Goal: Transaction & Acquisition: Purchase product/service

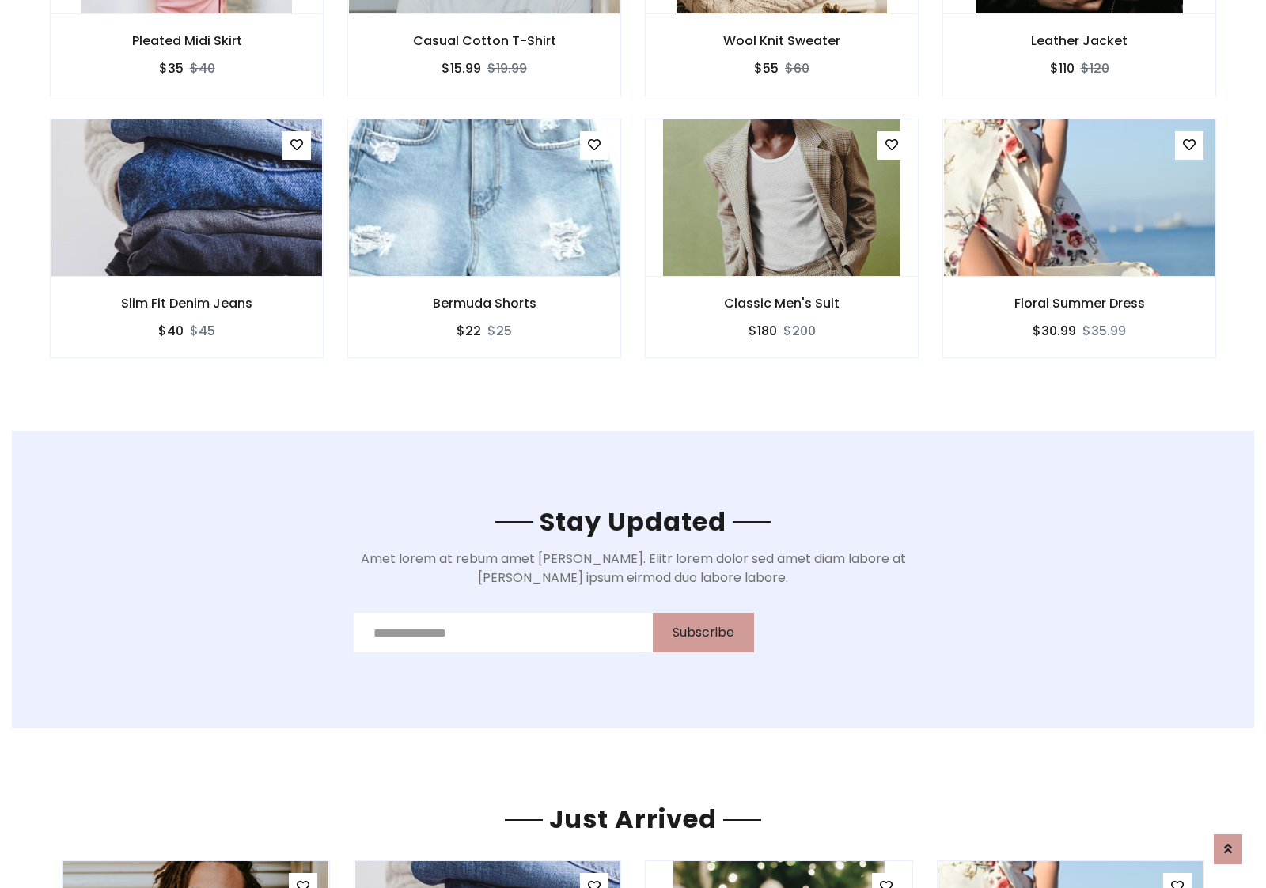
scroll to position [2383, 0]
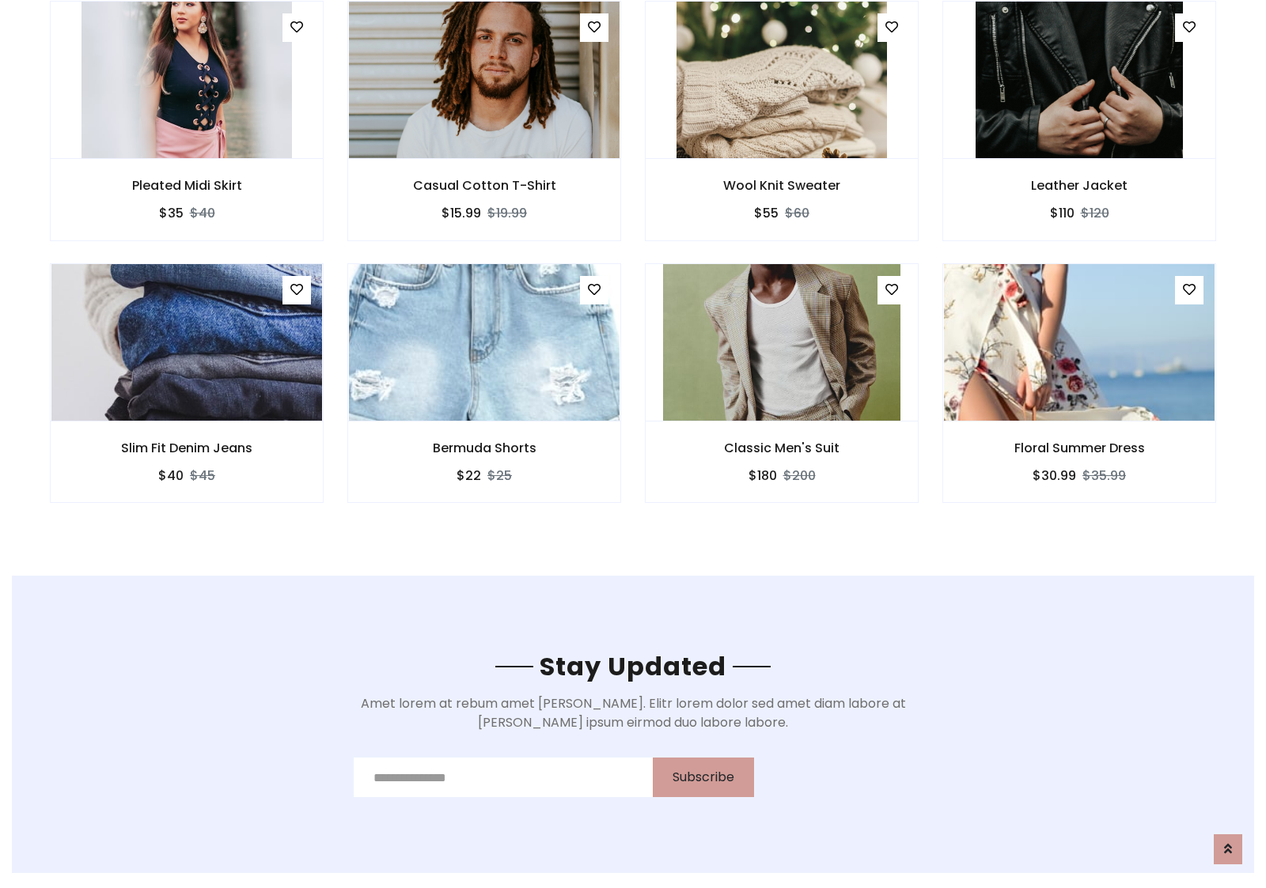
click at [633, 268] on div "Classic Men's Suit $180 $200" at bounding box center [781, 394] width 297 height 262
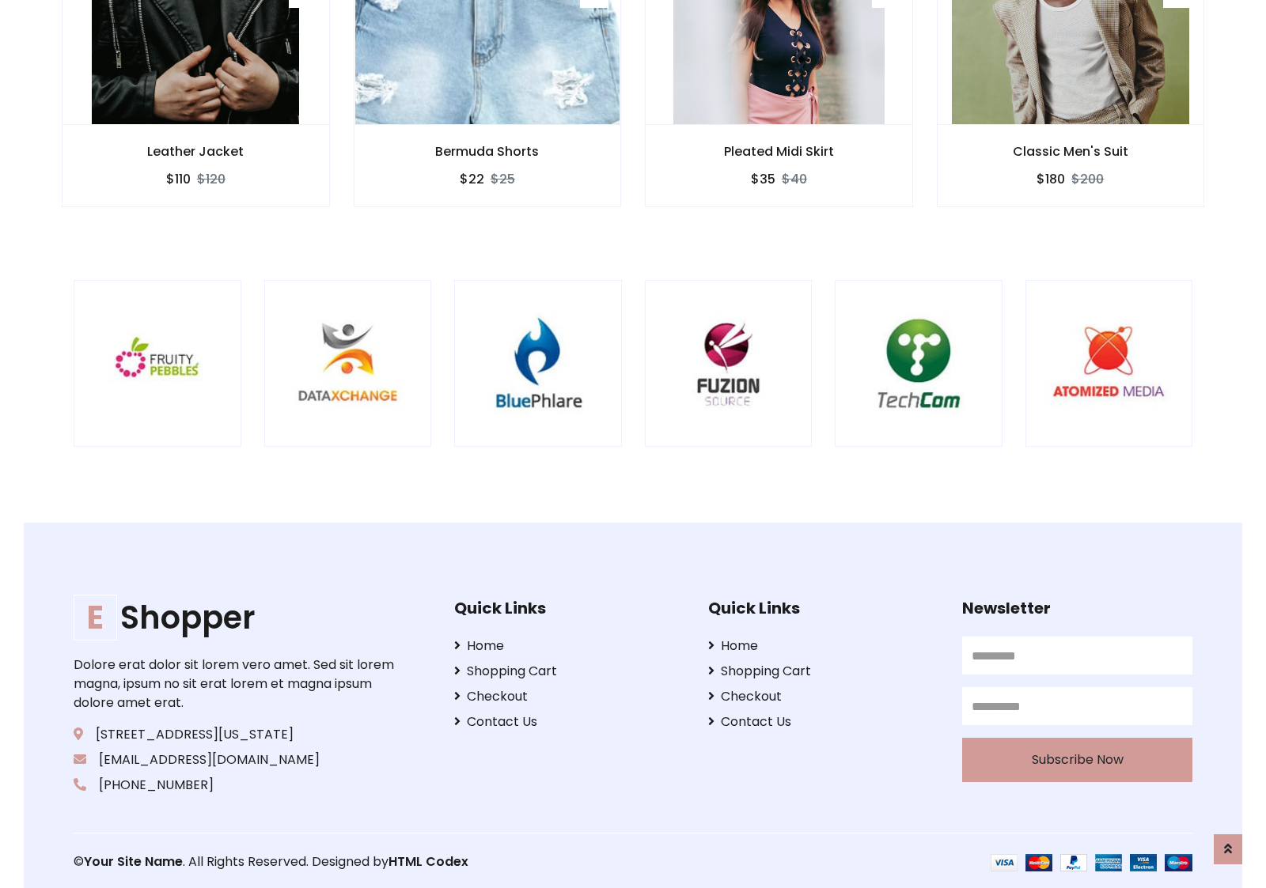
scroll to position [3012, 0]
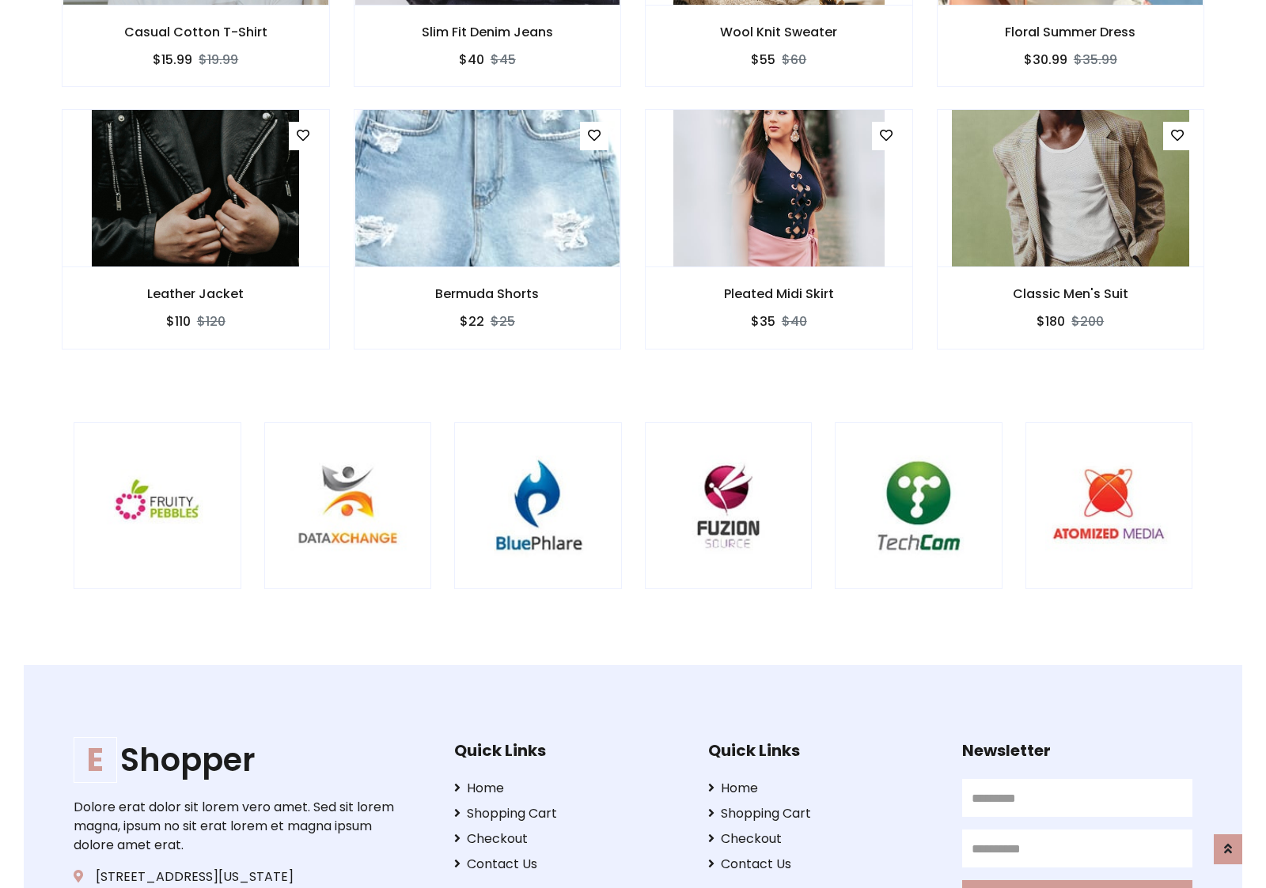
click at [633, 444] on div at bounding box center [834, 506] width 3805 height 168
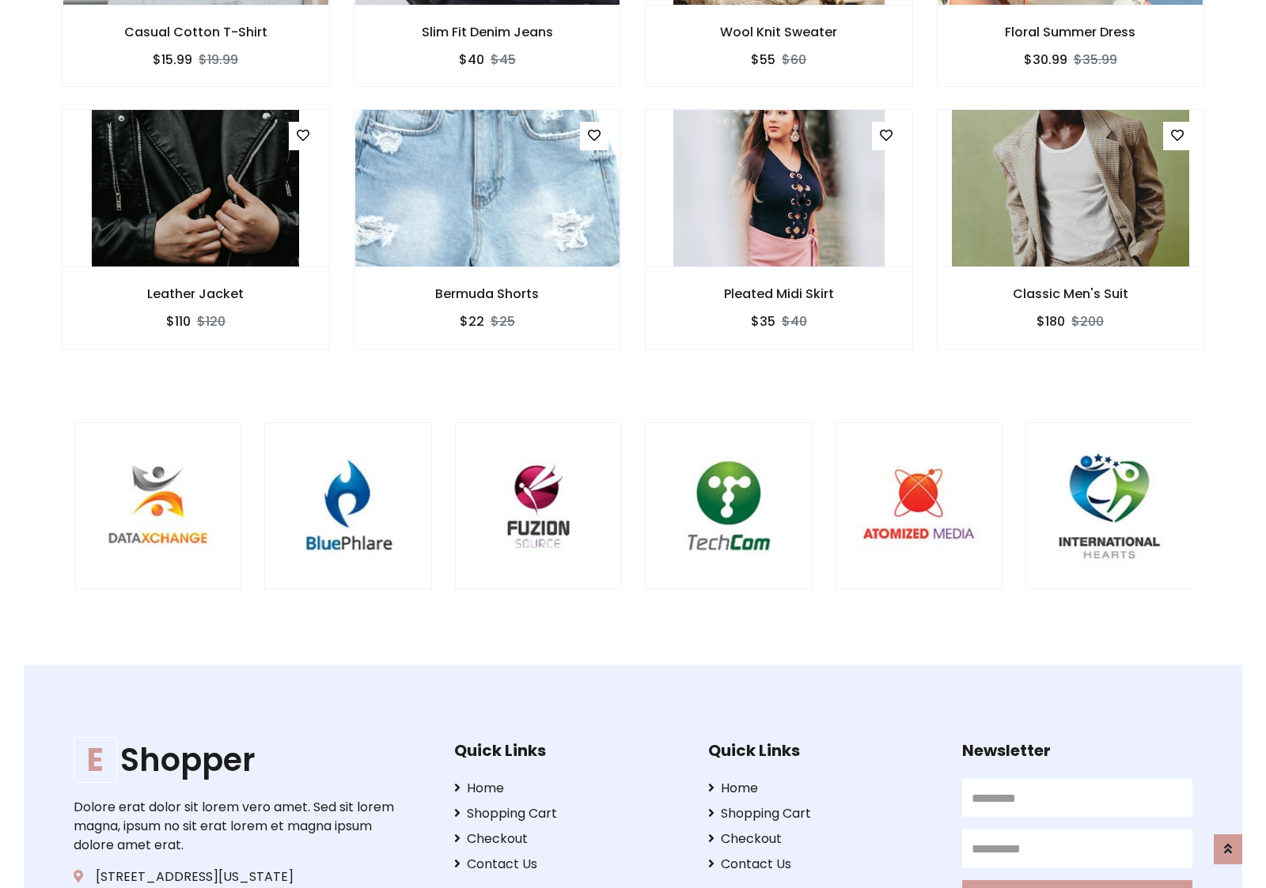
click at [633, 444] on div at bounding box center [644, 506] width 3805 height 168
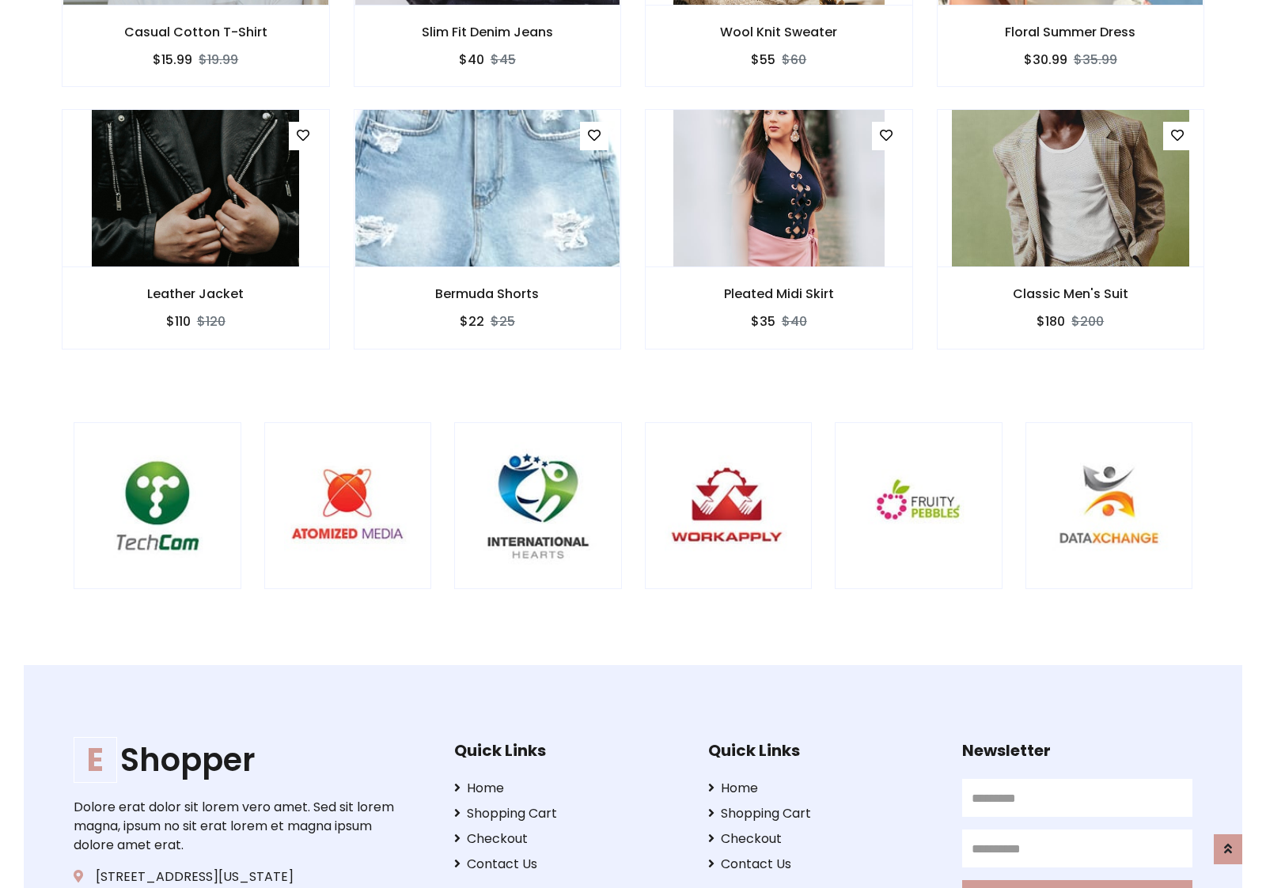
scroll to position [0, 0]
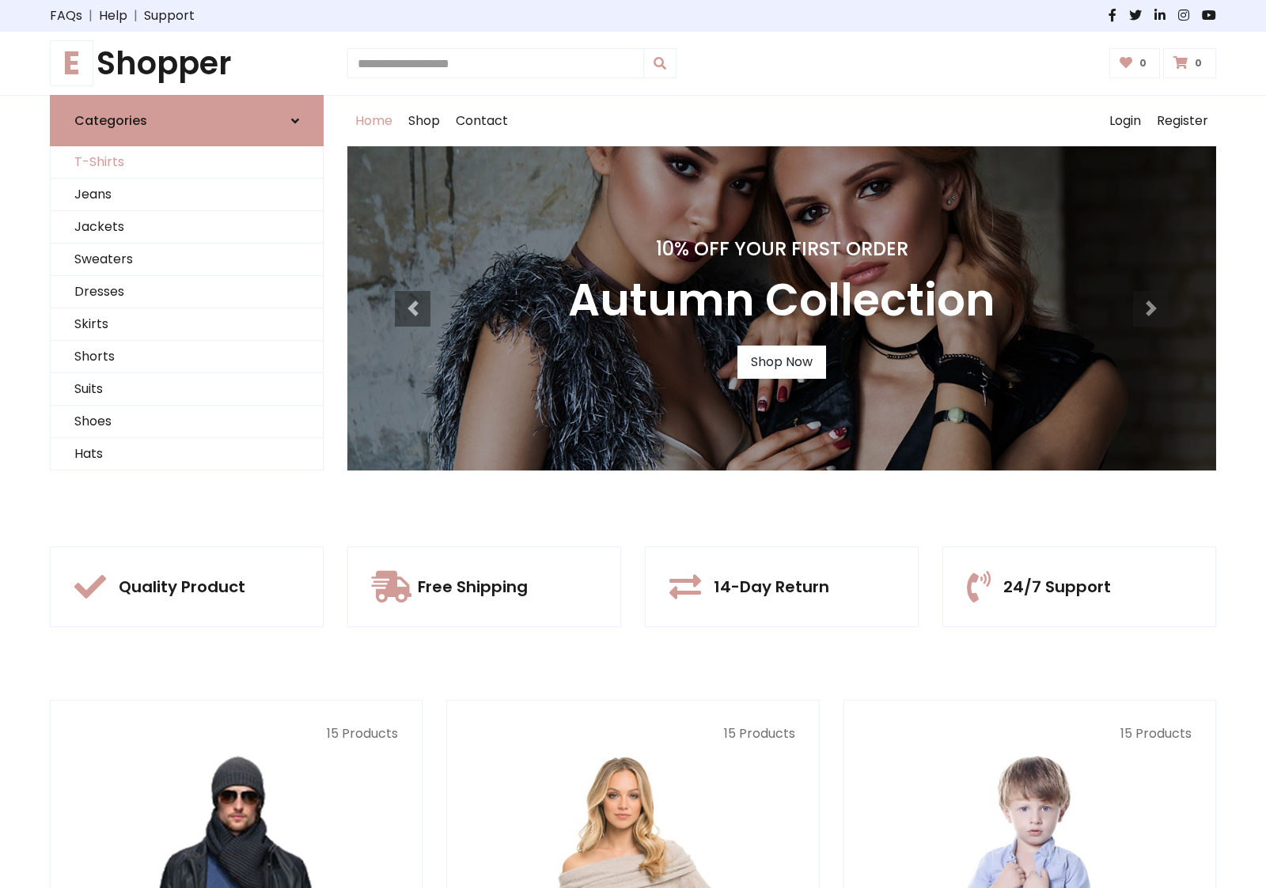
click at [187, 162] on link "T-Shirts" at bounding box center [187, 162] width 272 height 32
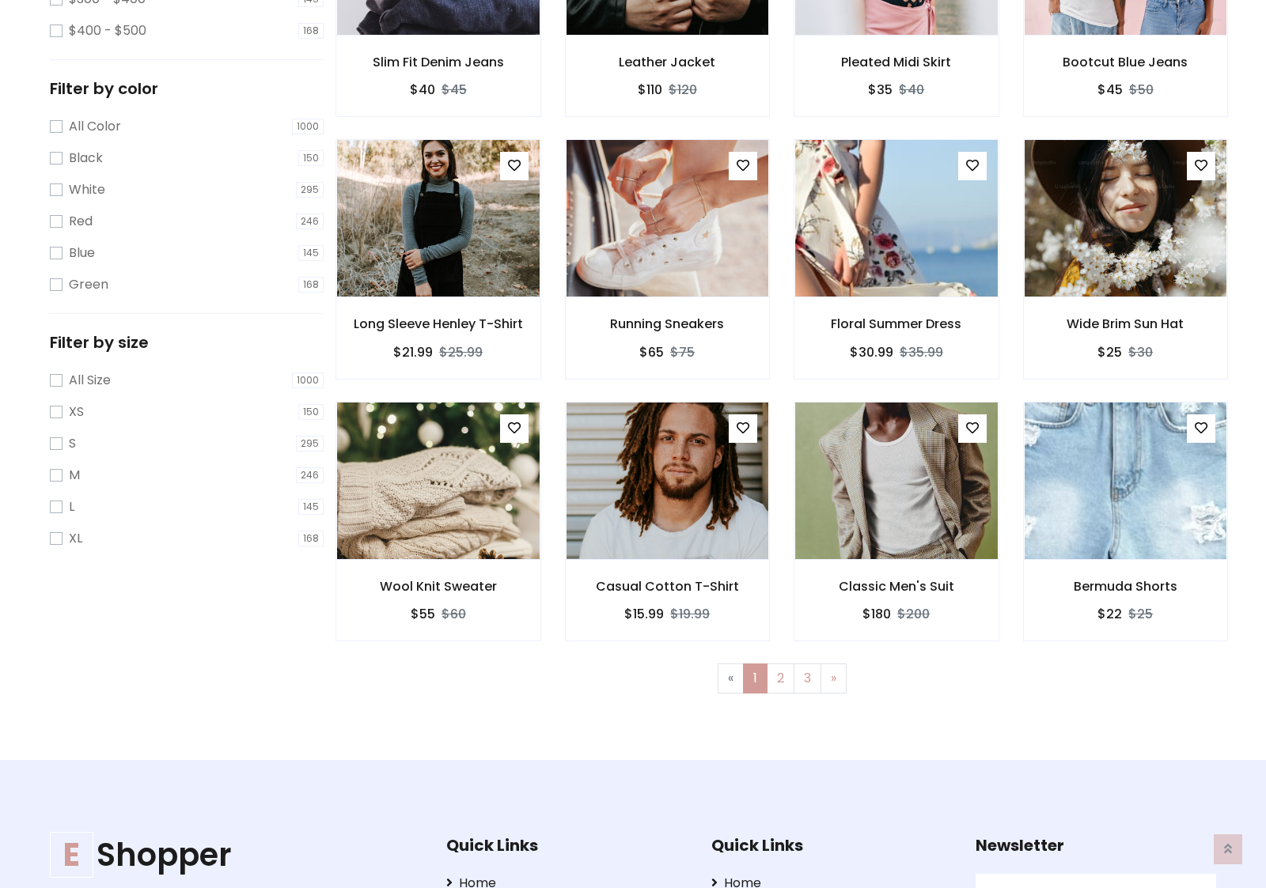
scroll to position [634, 0]
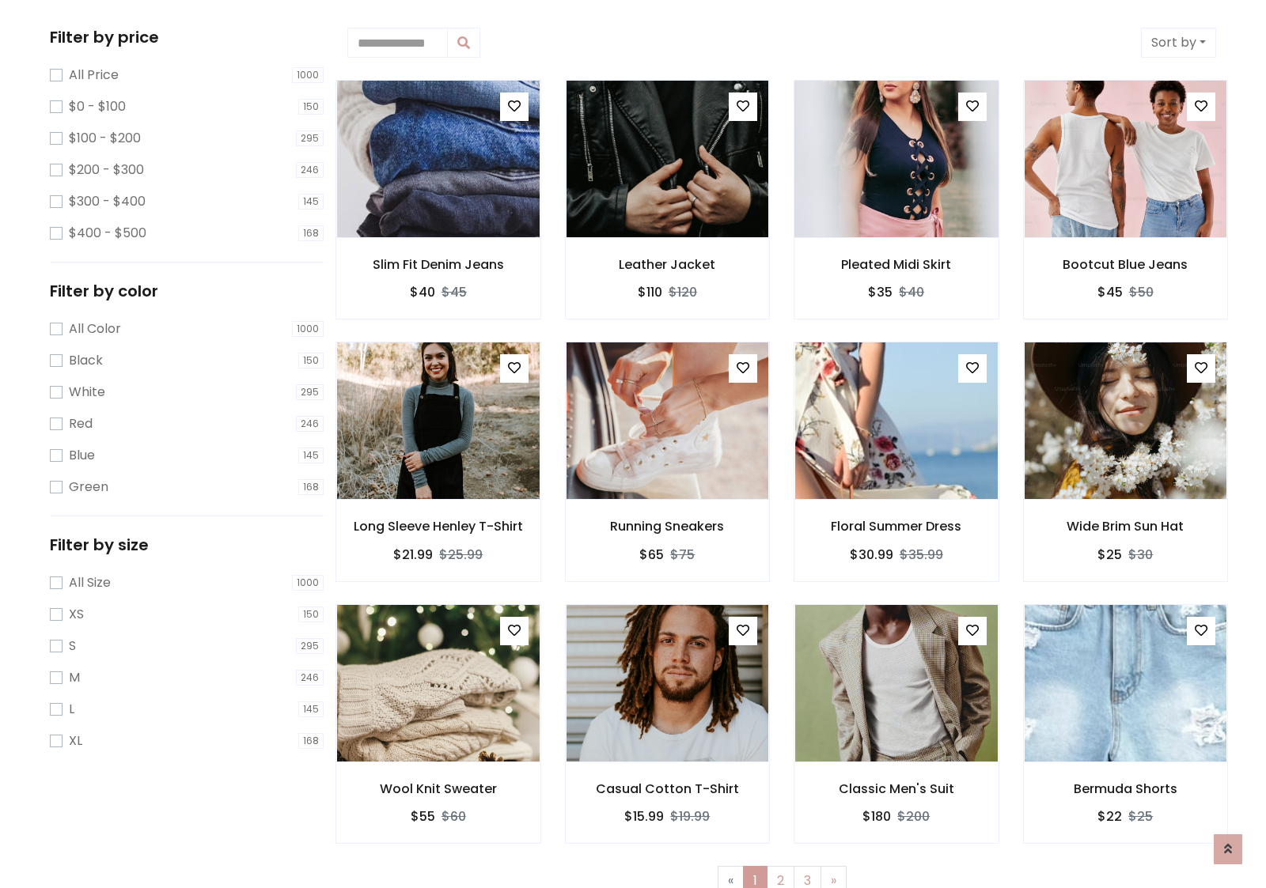
scroll to position [0, 0]
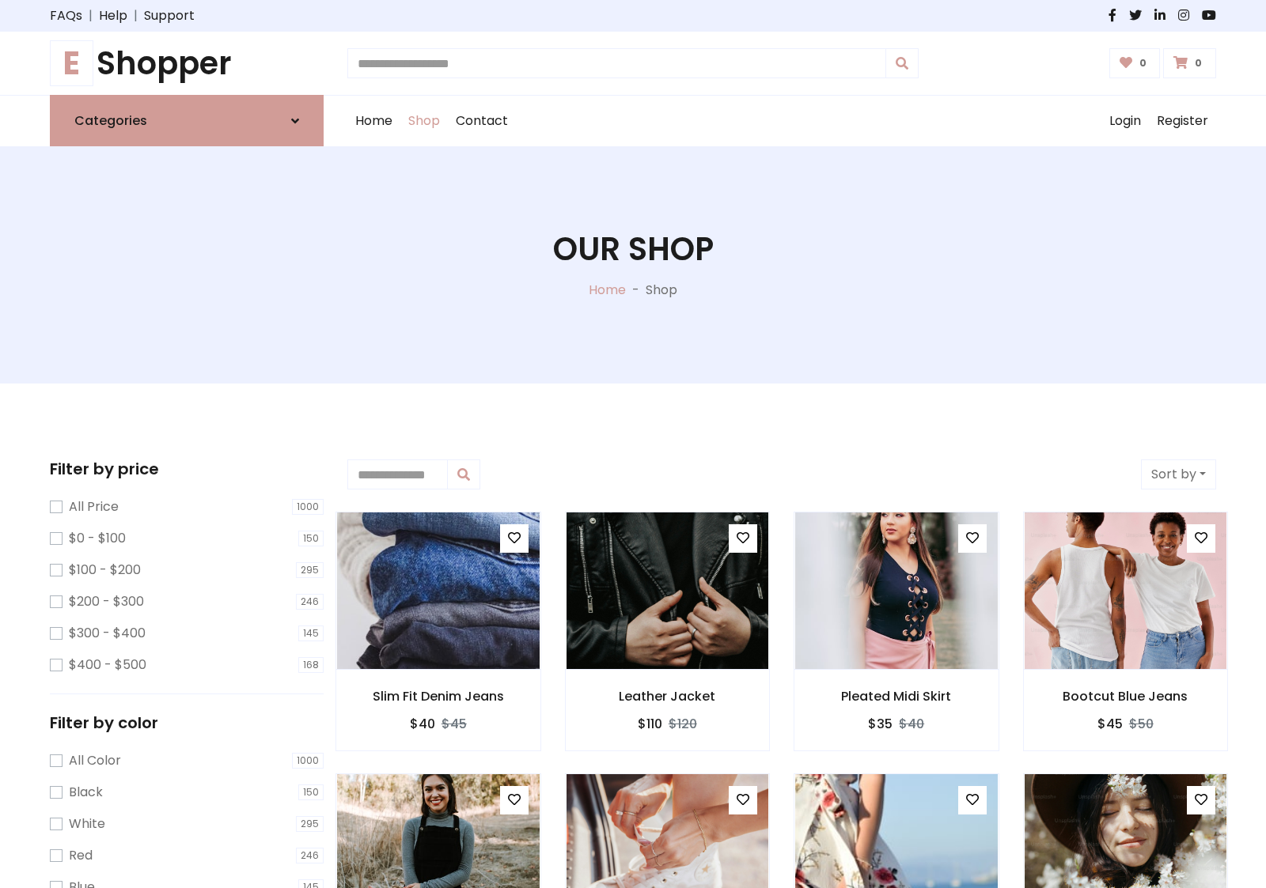
click at [187, 63] on h1 "E Shopper" at bounding box center [187, 63] width 274 height 38
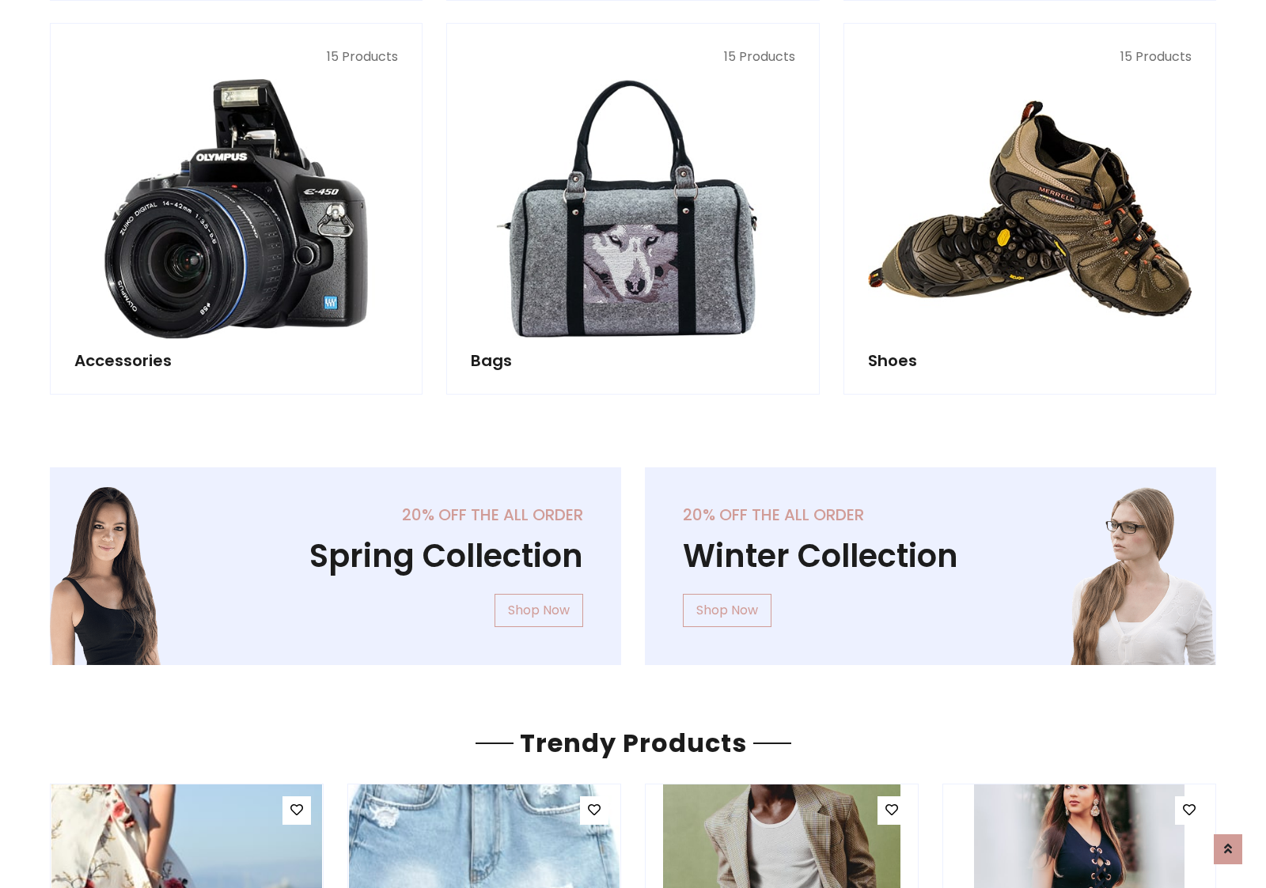
scroll to position [1537, 0]
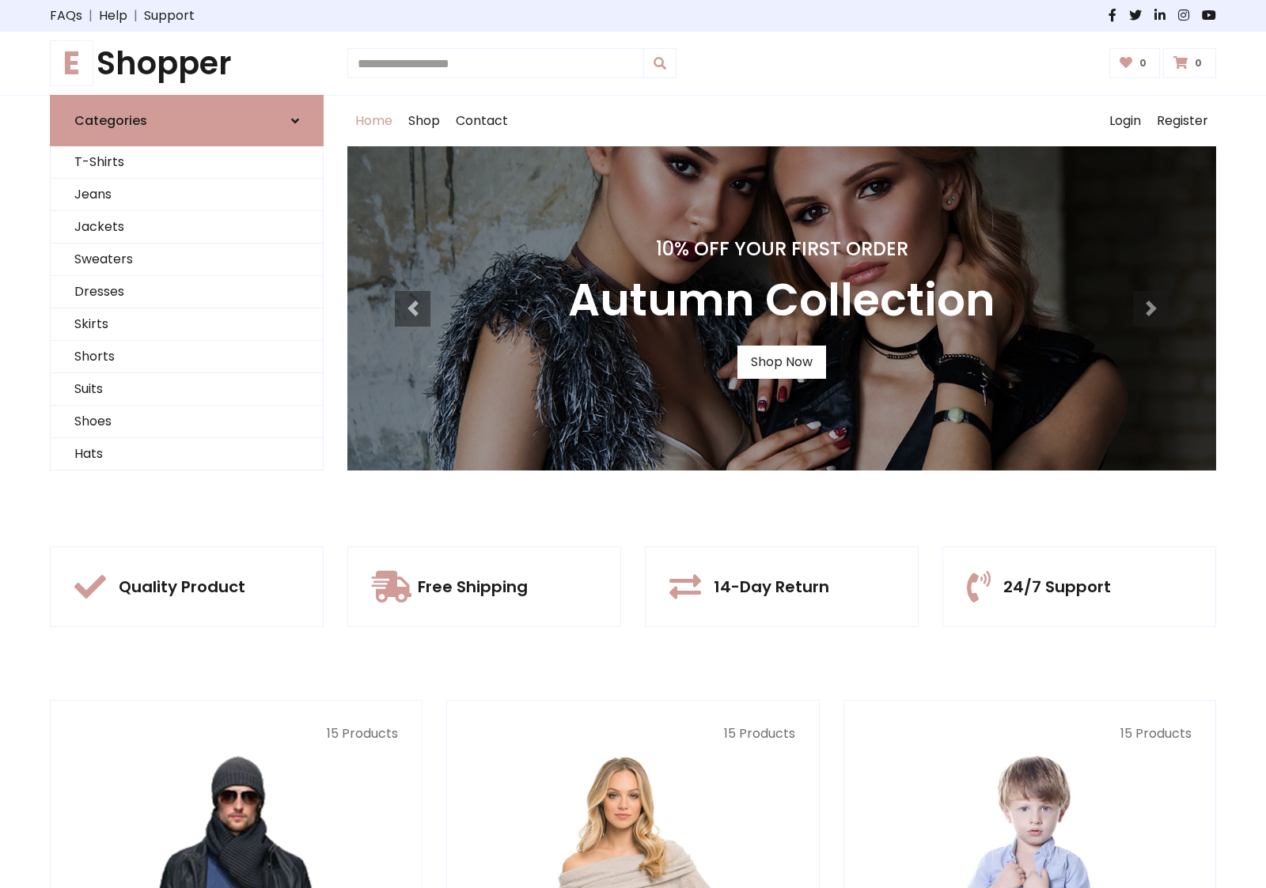
scroll to position [519, 0]
